Goal: Find specific page/section: Find specific page/section

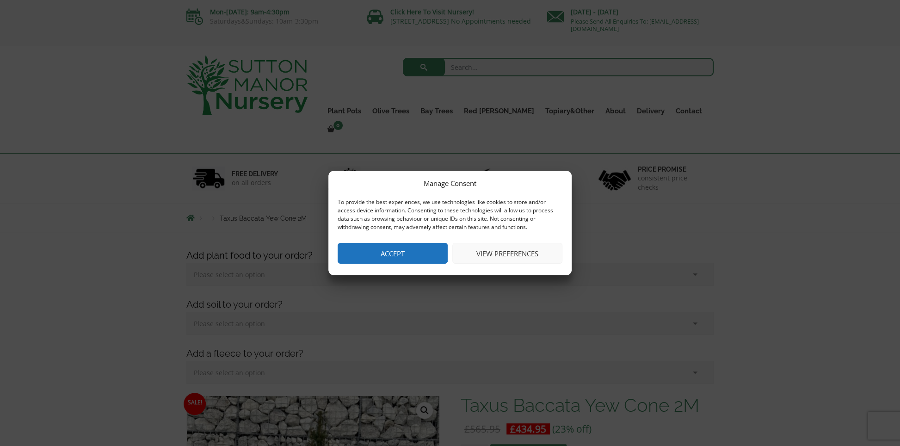
click at [414, 258] on button "Accept" at bounding box center [393, 253] width 110 height 21
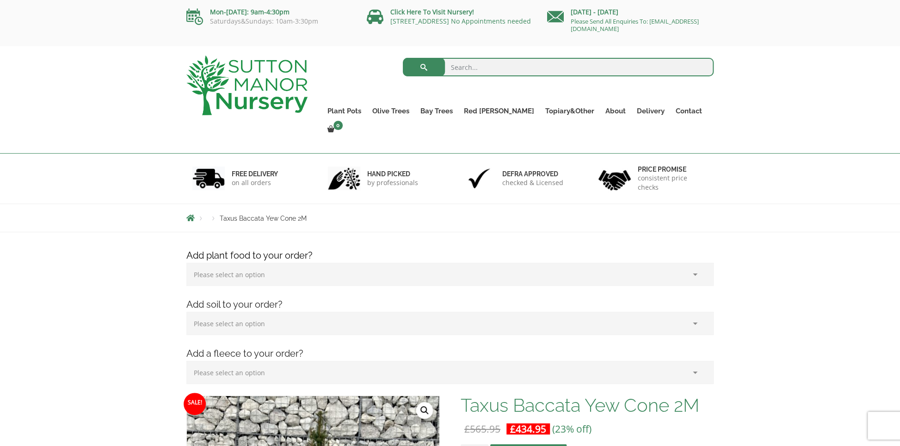
click at [473, 61] on input "search" at bounding box center [558, 67] width 311 height 18
paste input "Taxus baccata Fastigiata Robusta"
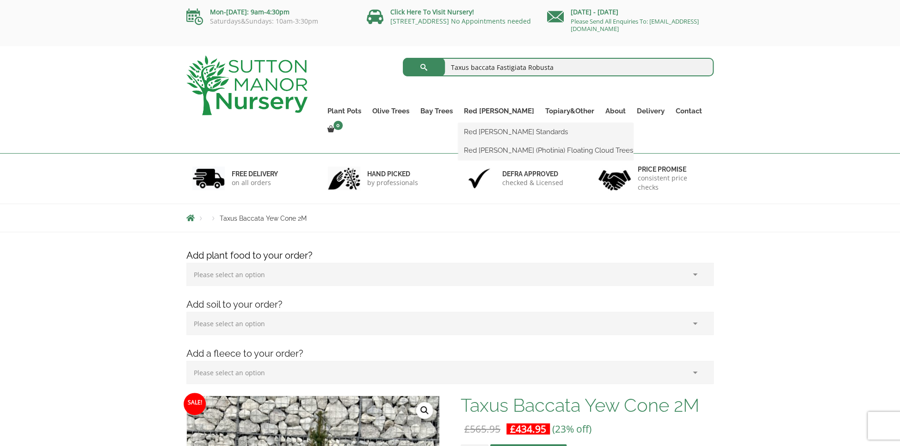
scroll to position [0, 20]
type input "Taxus baccata Fastigiata Robusta"
click at [403, 58] on button "submit" at bounding box center [424, 67] width 42 height 18
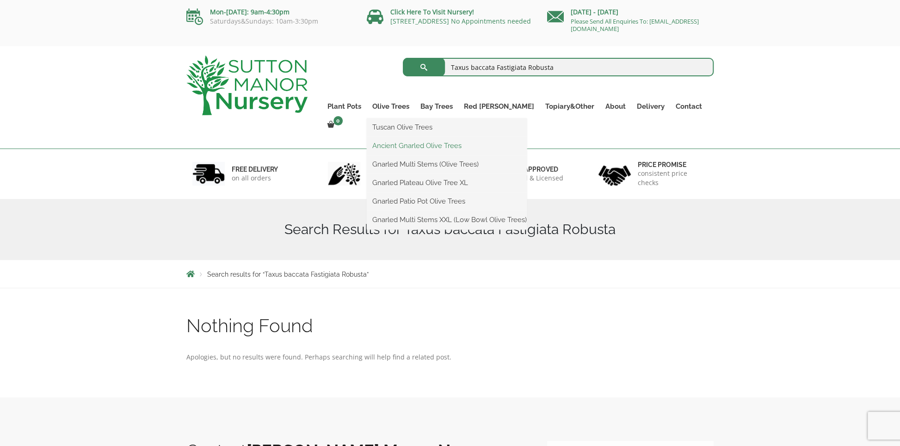
click at [424, 149] on link "Ancient Gnarled Olive Trees" at bounding box center [447, 146] width 160 height 14
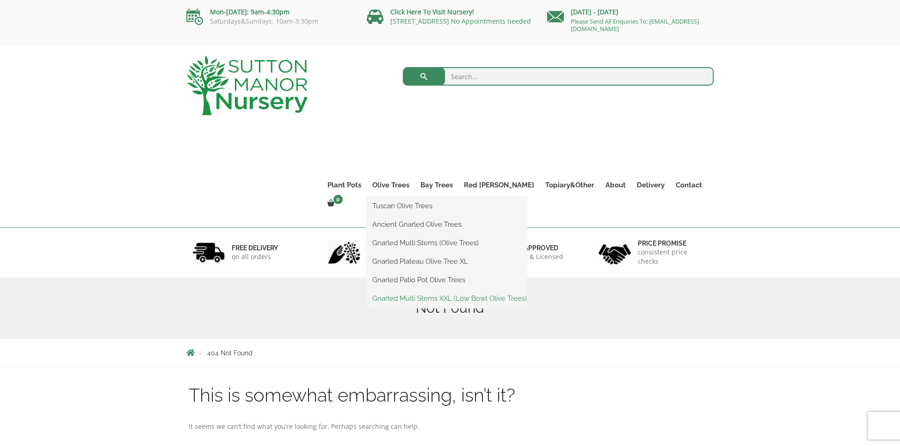
click at [428, 300] on link "Gnarled Multi Stems XXL (Low Bowl Olive Trees)" at bounding box center [447, 298] width 160 height 14
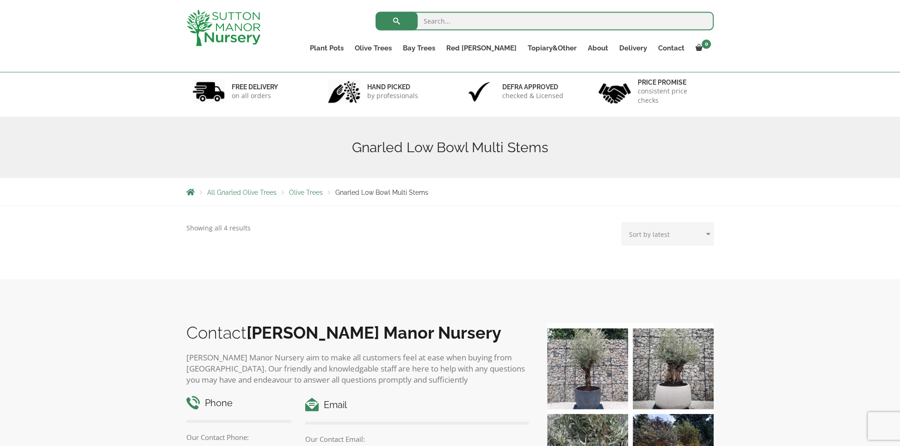
scroll to position [50, 0]
